Goal: Task Accomplishment & Management: Use online tool/utility

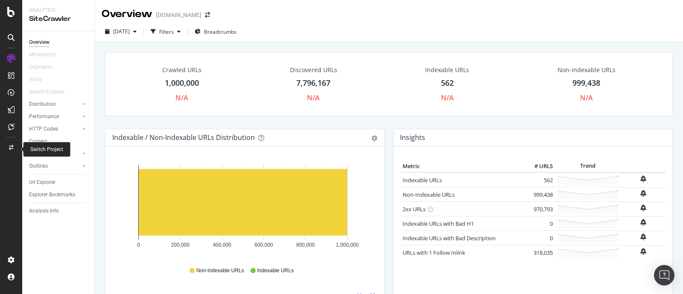
click at [8, 150] on div at bounding box center [11, 148] width 20 height 14
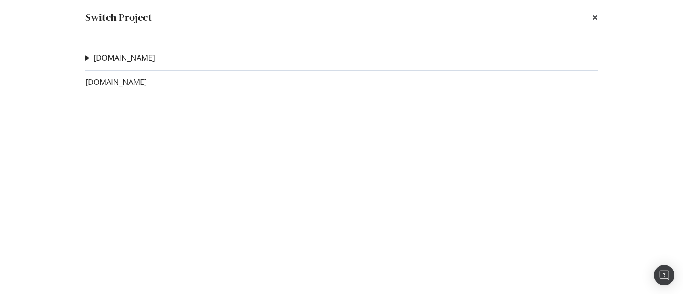
click at [138, 54] on link "[DOMAIN_NAME]" at bounding box center [123, 57] width 61 height 9
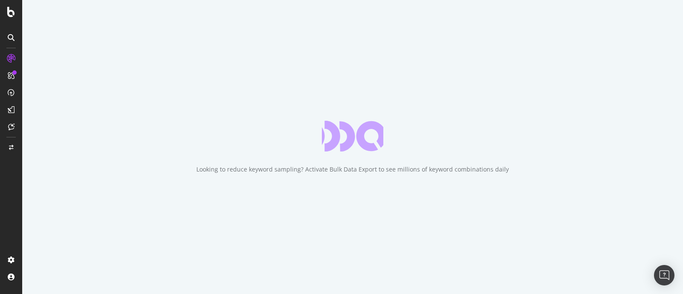
drag, startPoint x: 138, startPoint y: 55, endPoint x: 419, endPoint y: 76, distance: 281.6
click at [419, 76] on div "Looking to reduce keyword sampling? Activate Bulk Data Export to see millions o…" at bounding box center [352, 147] width 661 height 294
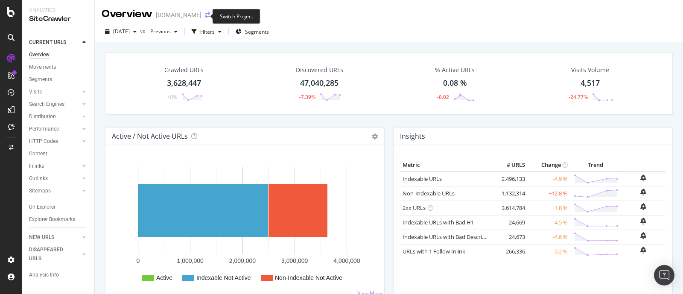
click at [205, 17] on icon "arrow-right-arrow-left" at bounding box center [207, 15] width 5 height 6
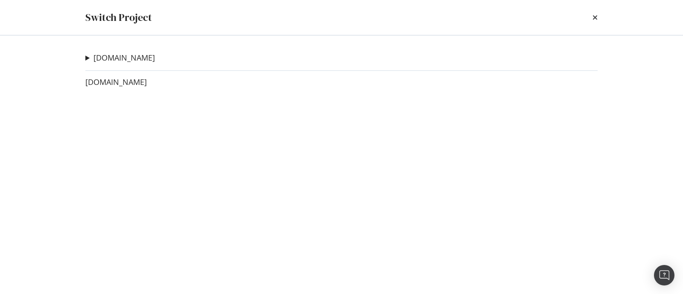
click at [601, 14] on div "Switch Project" at bounding box center [341, 17] width 546 height 35
click at [595, 15] on icon "times" at bounding box center [594, 17] width 5 height 7
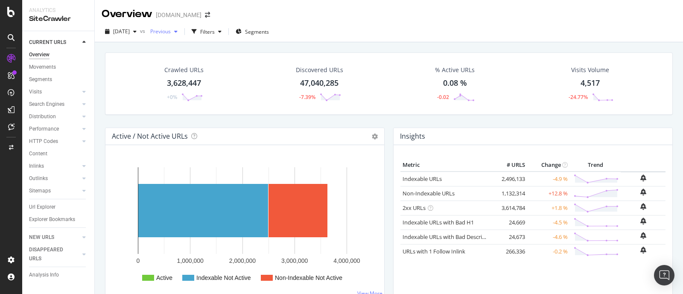
click at [171, 31] on span "Previous" at bounding box center [159, 31] width 24 height 7
click at [297, 26] on div "[DATE] vs Previous Filters Segments" at bounding box center [389, 33] width 588 height 17
click at [171, 31] on span "Previous" at bounding box center [159, 31] width 24 height 7
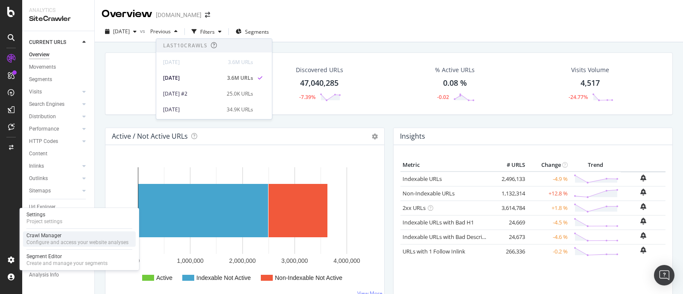
click at [55, 239] on div "Configure and access your website analyses" at bounding box center [77, 242] width 102 height 7
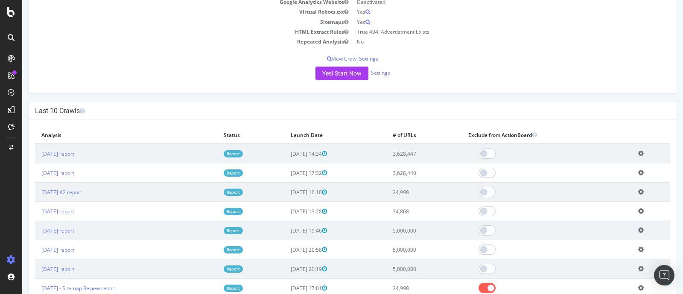
scroll to position [66, 0]
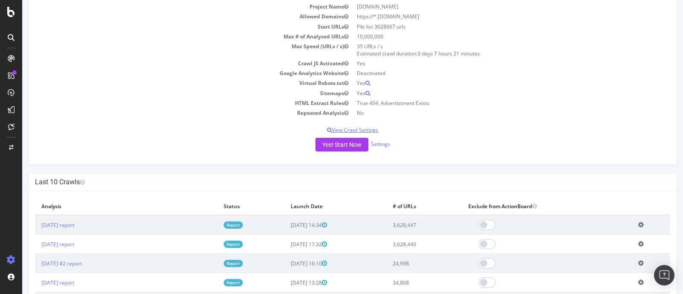
click at [618, 131] on p "View Crawl Settings" at bounding box center [352, 129] width 635 height 7
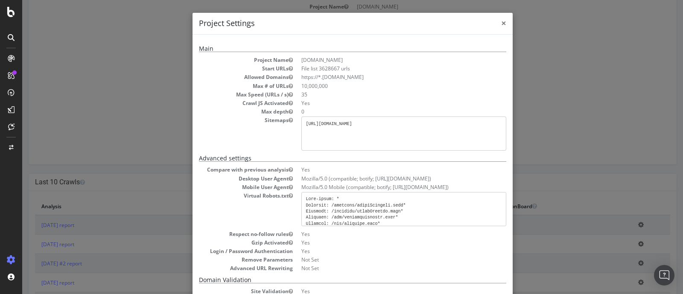
click at [501, 24] on span "×" at bounding box center [503, 23] width 5 height 12
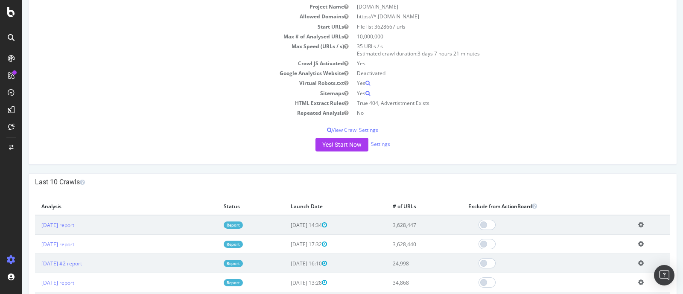
scroll to position [12, 0]
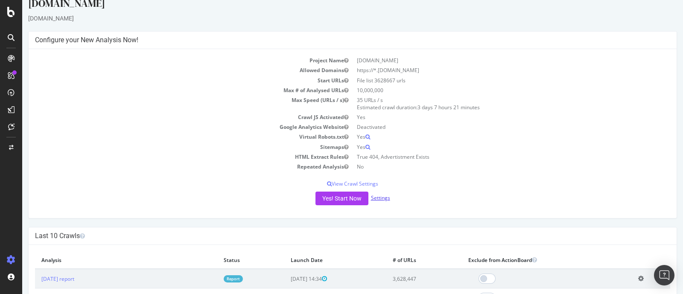
click at [382, 195] on link "Settings" at bounding box center [380, 197] width 19 height 7
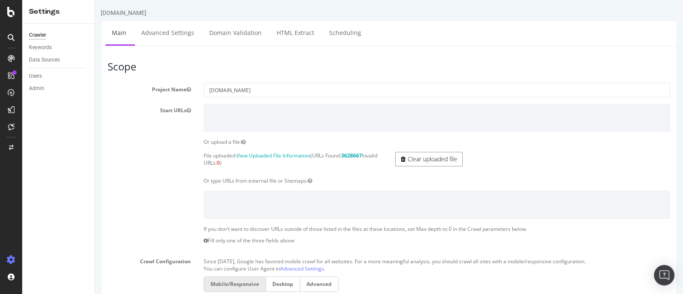
click at [435, 160] on link "Clear uploaded file" at bounding box center [428, 159] width 67 height 15
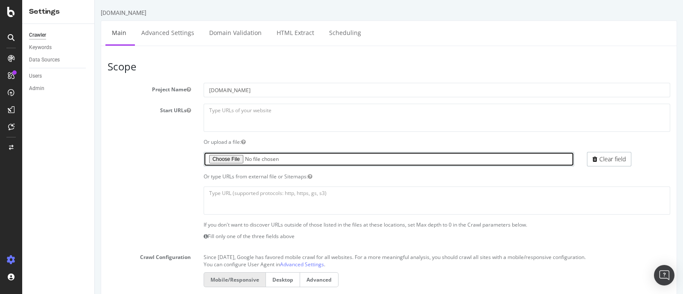
click at [230, 157] on input "file" at bounding box center [389, 159] width 371 height 15
type input "C:\fakepath\yp_urls_part3.txt"
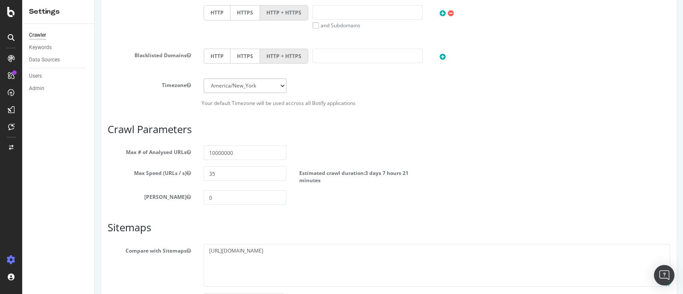
scroll to position [389, 0]
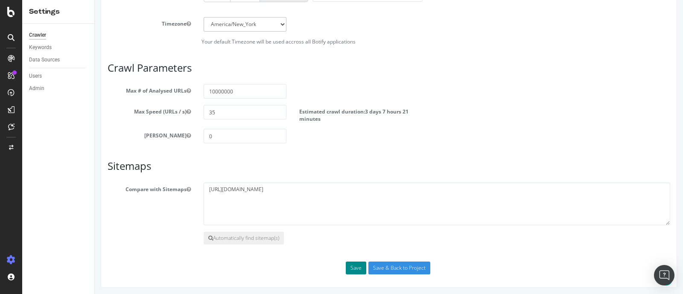
click at [351, 263] on button "Save" at bounding box center [356, 268] width 20 height 13
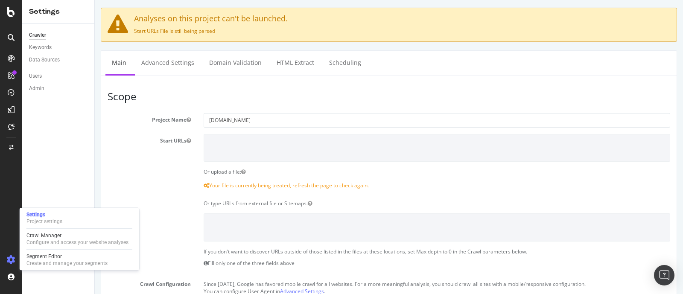
scroll to position [0, 0]
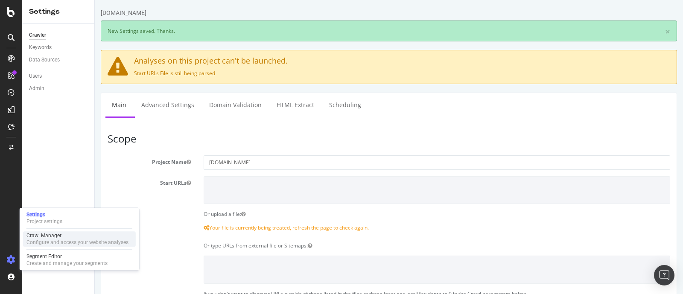
click at [69, 239] on div "Configure and access your website analyses" at bounding box center [77, 242] width 102 height 7
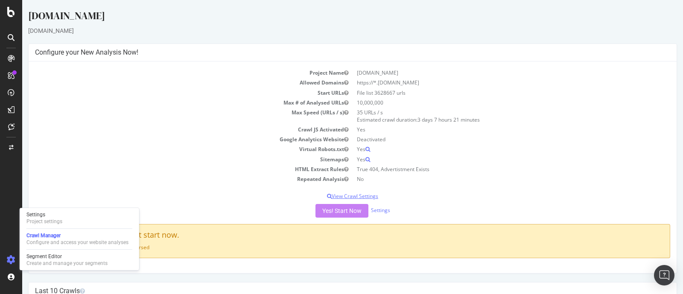
click at [343, 195] on p "View Crawl Settings" at bounding box center [352, 195] width 635 height 7
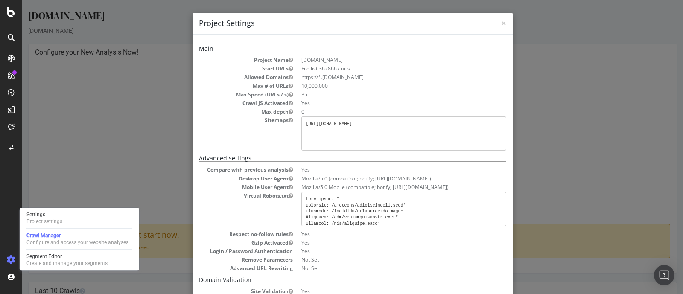
click at [521, 166] on div "× Close Project Settings Main Project Name [DOMAIN_NAME] Start URLs File list 3…" at bounding box center [352, 147] width 661 height 294
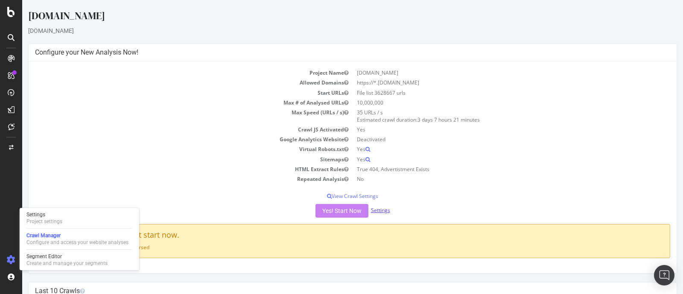
click at [377, 208] on link "Settings" at bounding box center [380, 210] width 19 height 7
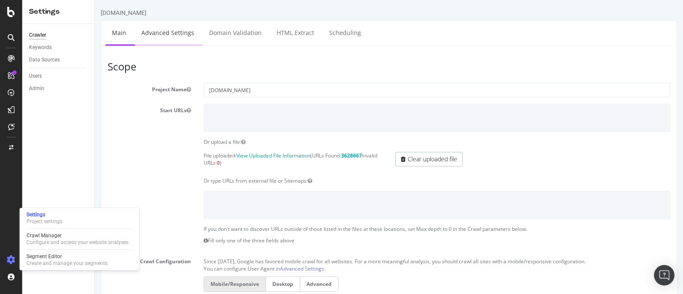
click at [187, 41] on link "Advanced Settings" at bounding box center [168, 32] width 66 height 23
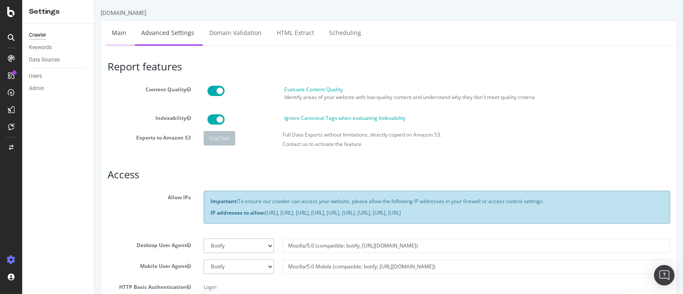
click at [128, 37] on link "Main" at bounding box center [118, 32] width 27 height 23
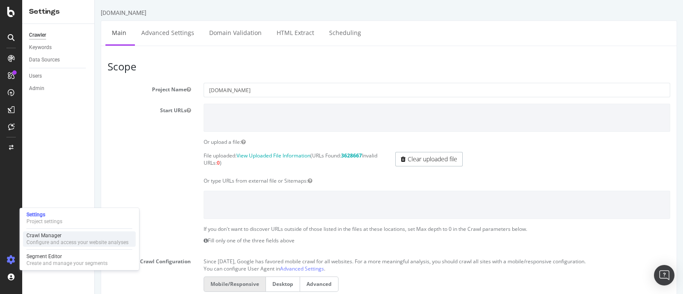
click at [65, 236] on div "Crawl Manager" at bounding box center [77, 235] width 102 height 7
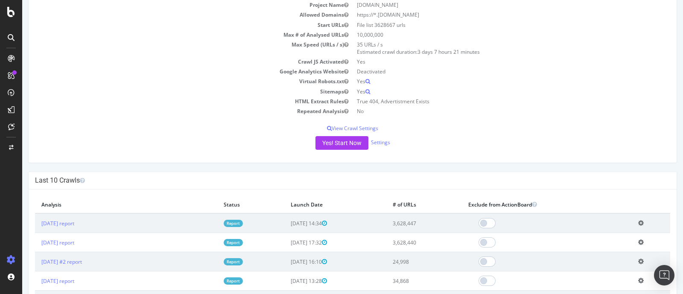
scroll to position [53, 0]
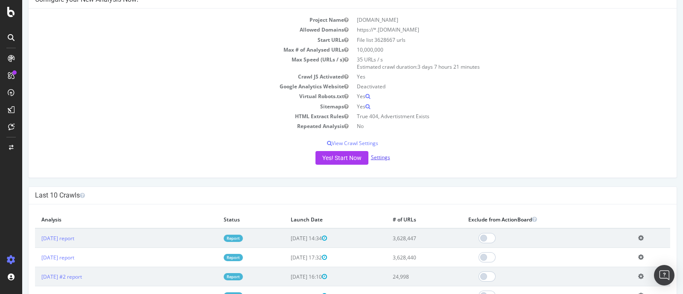
click at [385, 156] on link "Settings" at bounding box center [380, 157] width 19 height 7
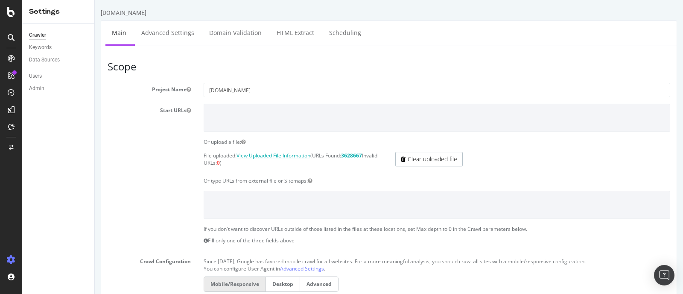
click at [284, 157] on link "View Uploaded File Information" at bounding box center [273, 155] width 74 height 7
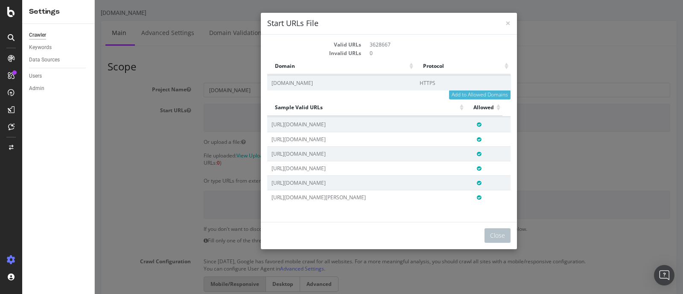
click at [612, 160] on div "× Close Start URLs File Valid URLs 3628667 Invalid URLs 0 Domain Protocol Domai…" at bounding box center [389, 147] width 588 height 294
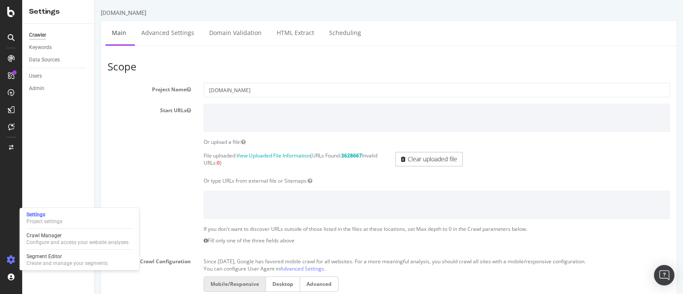
click at [47, 230] on div "Settings Project settings Crawl Manager Configure and access your website analy…" at bounding box center [79, 239] width 119 height 62
click at [47, 237] on div "Crawl Manager" at bounding box center [77, 235] width 102 height 7
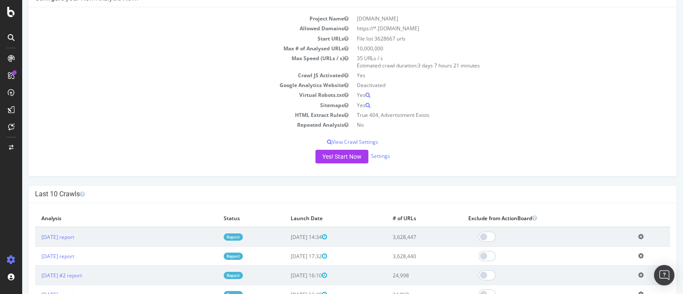
scroll to position [53, 0]
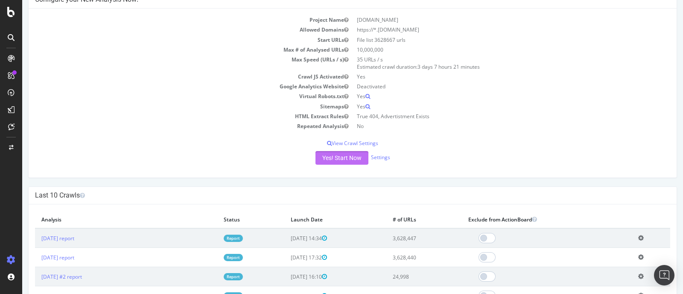
click at [337, 157] on button "Yes! Start Now" at bounding box center [341, 158] width 53 height 14
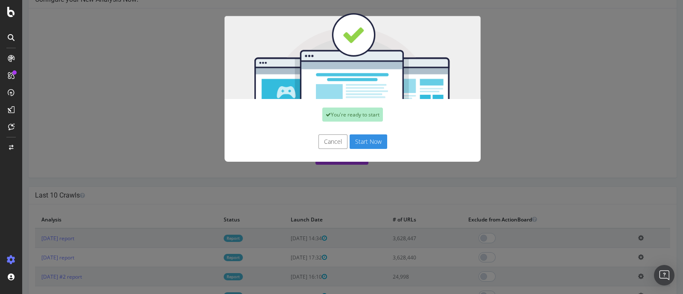
click at [362, 136] on button "Start Now" at bounding box center [369, 141] width 38 height 15
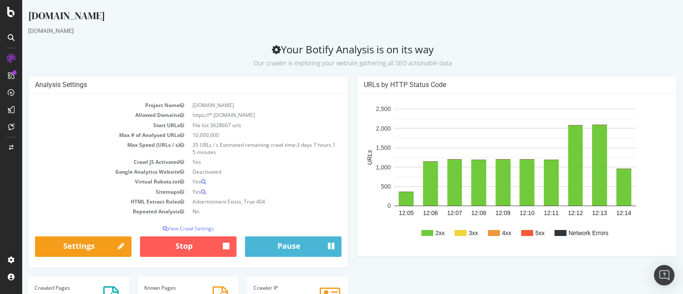
click at [648, 99] on div "2xx 3xx 4xx 5xx Network Errors 12:05 12:06 12:07 12:08 12:09 12:10 12:11 12:12 …" at bounding box center [516, 175] width 319 height 162
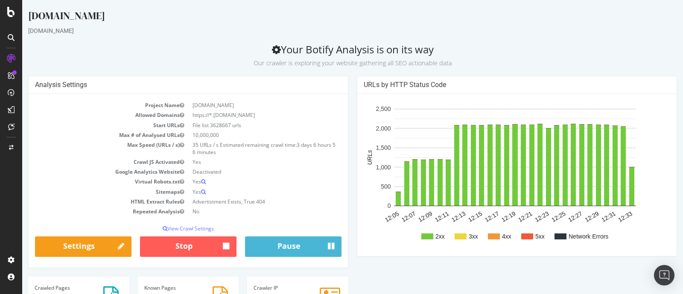
click at [510, 53] on h2 "Your Botify Analysis is on its way Our crawler is exploring your website gather…" at bounding box center [352, 56] width 649 height 24
